Goal: Task Accomplishment & Management: Manage account settings

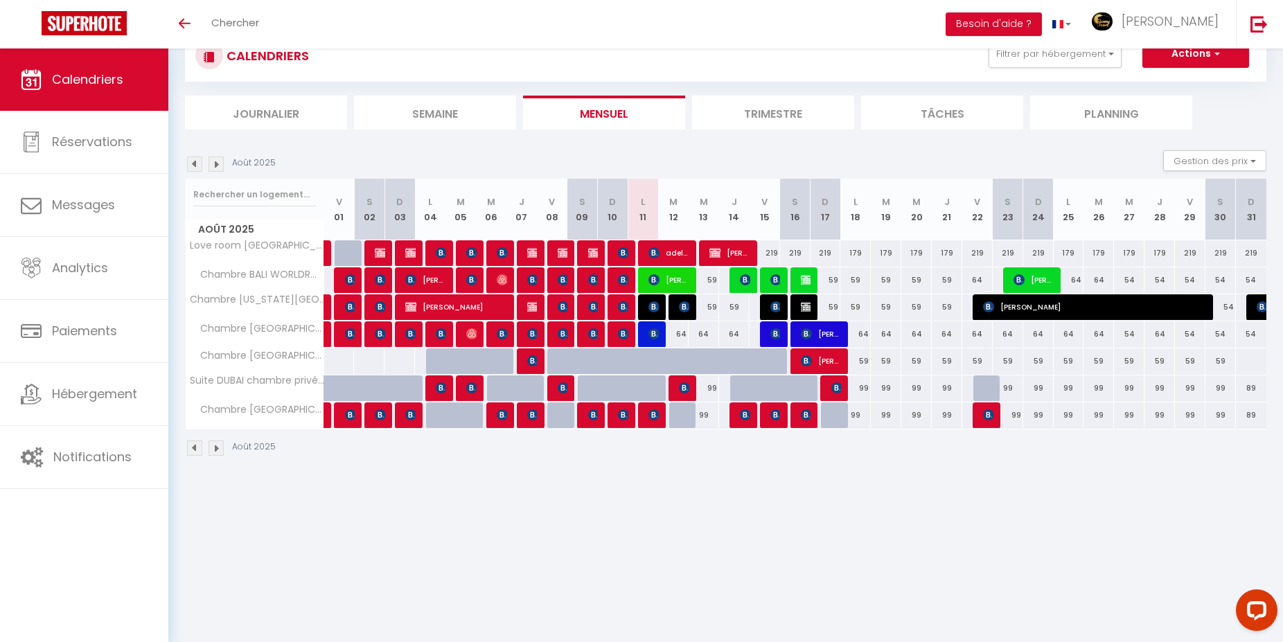
scroll to position [48, 0]
click at [835, 308] on div "59" at bounding box center [825, 307] width 30 height 26
type input "59"
type input "Dim 17 Août 2025"
type input "Lun 18 Août 2025"
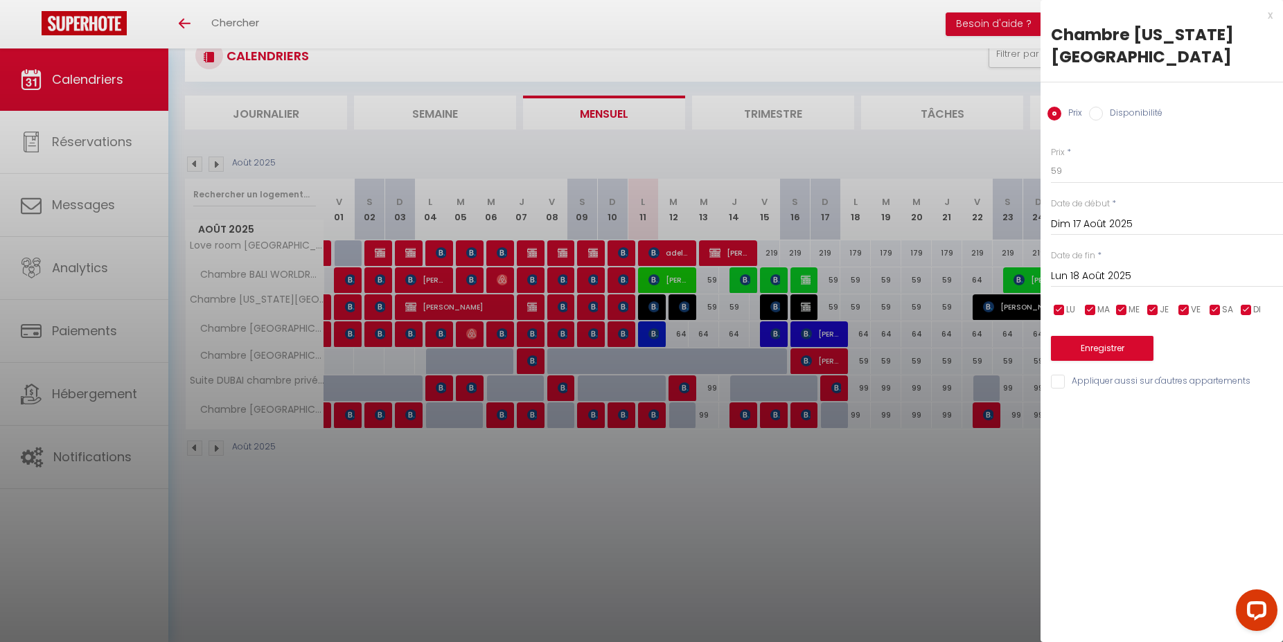
click at [848, 434] on div at bounding box center [641, 321] width 1283 height 642
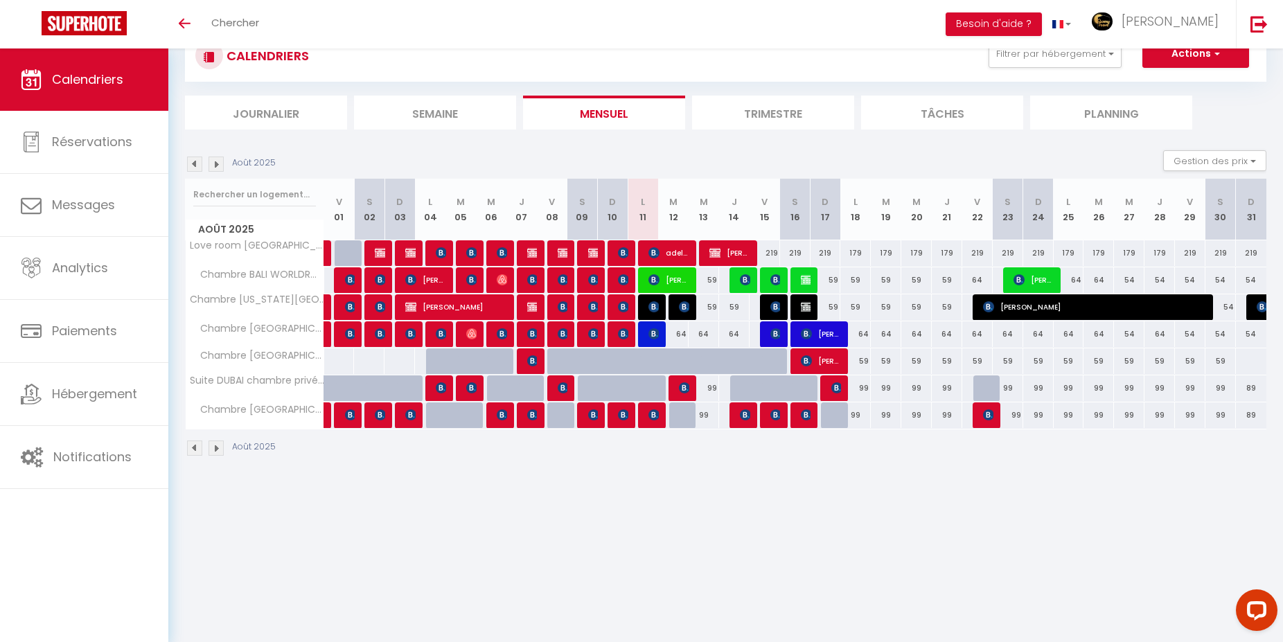
click at [837, 310] on div "59" at bounding box center [825, 307] width 30 height 26
type input "59"
type input "Dim 17 Août 2025"
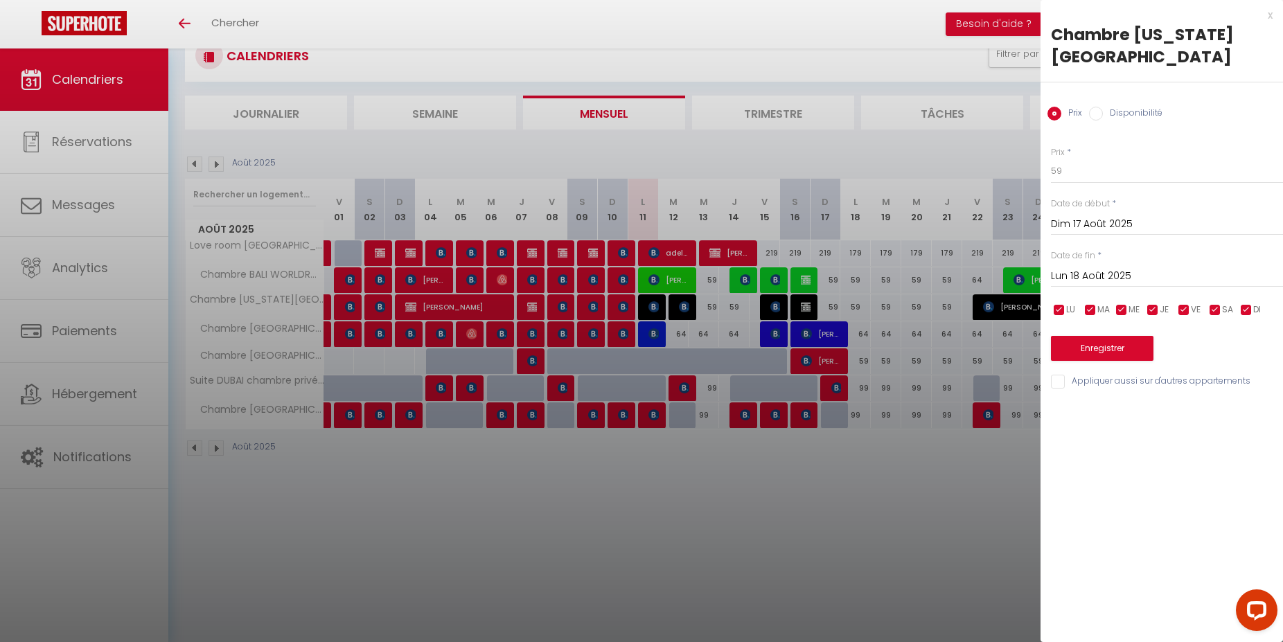
click at [1100, 273] on input "Lun 18 Août 2025" at bounding box center [1167, 276] width 232 height 18
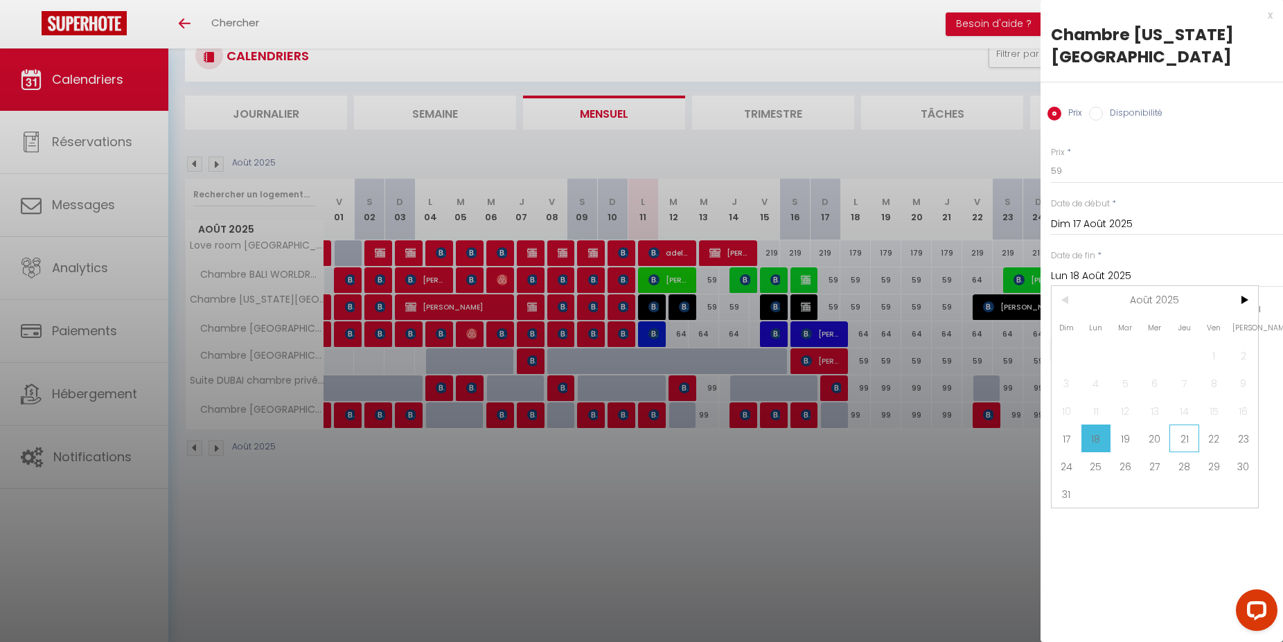
click at [1172, 438] on span "21" at bounding box center [1184, 439] width 30 height 28
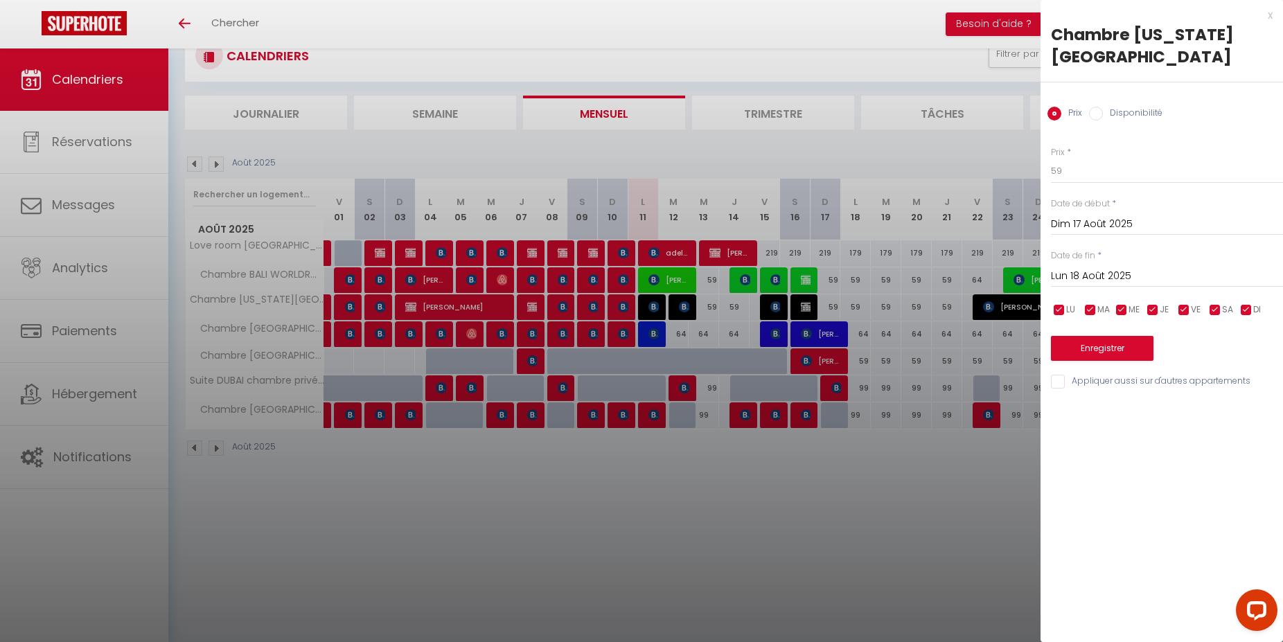
type input "[DEMOGRAPHIC_DATA][DATE]"
click at [1087, 187] on div "Prix * 59 Statut * Disponible Indisponible Date de début * [DATE] < [DATE] > Di…" at bounding box center [1161, 260] width 242 height 262
click at [1097, 118] on input "Disponibilité" at bounding box center [1096, 114] width 14 height 14
radio input "true"
radio input "false"
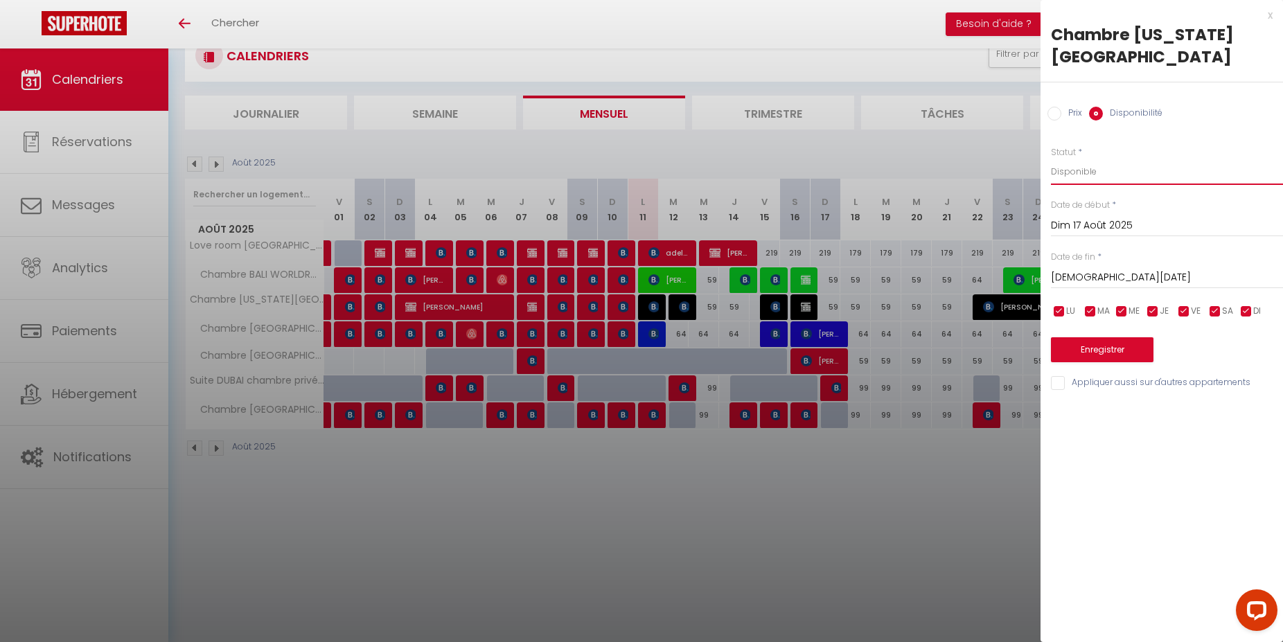
click at [1051, 159] on select "Disponible Indisponible" at bounding box center [1167, 172] width 232 height 26
select select "0"
click option "Indisponible" at bounding box center [0, 0] width 0 height 0
click at [1092, 358] on button "Enregistrer" at bounding box center [1102, 349] width 103 height 25
